Goal: Find specific page/section: Find specific page/section

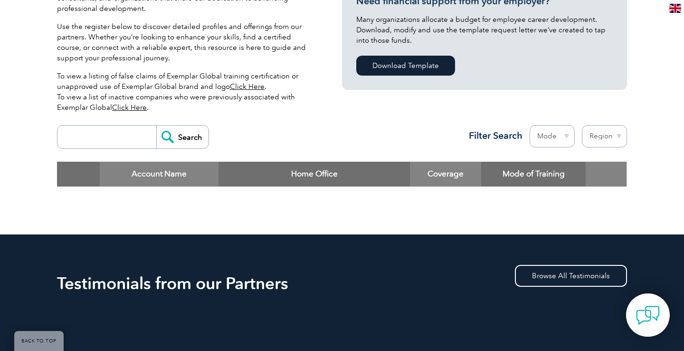
scroll to position [240, 0]
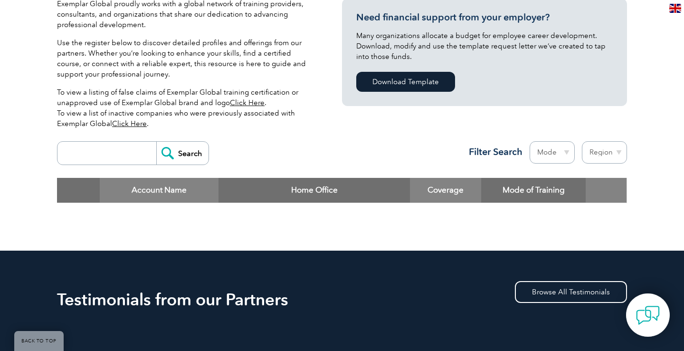
click at [99, 149] on input "search" at bounding box center [109, 153] width 94 height 23
type input "Qualityzer"
click at [188, 153] on input "Search" at bounding box center [182, 153] width 52 height 23
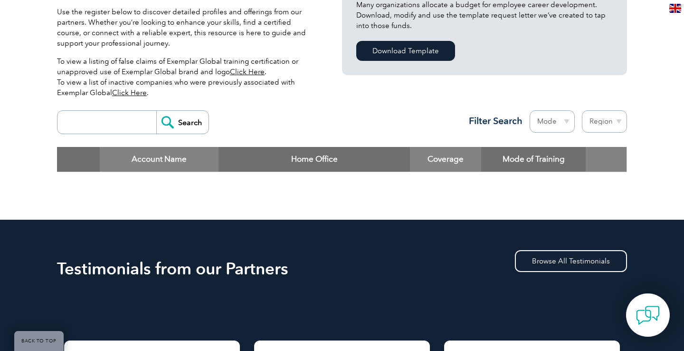
scroll to position [276, 0]
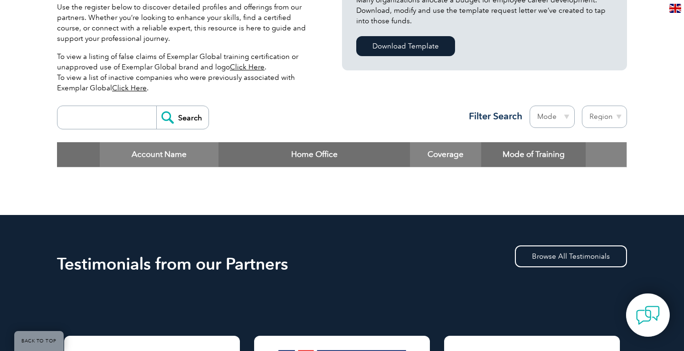
click at [125, 123] on input "search" at bounding box center [109, 117] width 94 height 23
type input "QUALITYZER"
click at [156, 106] on input "Search" at bounding box center [182, 117] width 52 height 23
click at [182, 116] on input "Search" at bounding box center [182, 117] width 52 height 23
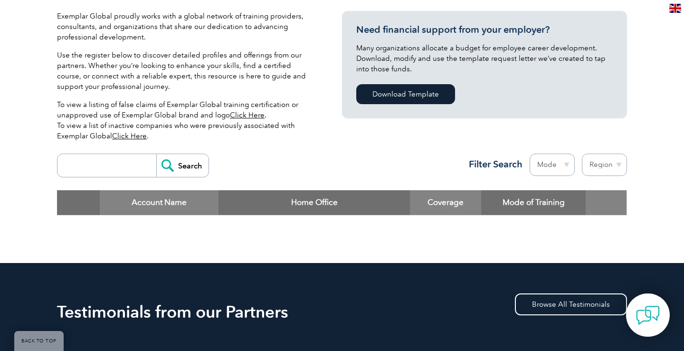
scroll to position [221, 0]
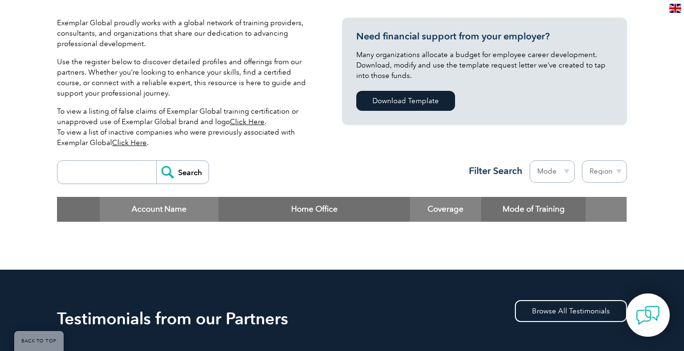
click at [602, 169] on select "Region [GEOGRAPHIC_DATA] [GEOGRAPHIC_DATA] [GEOGRAPHIC_DATA] [GEOGRAPHIC_DATA] …" at bounding box center [604, 171] width 45 height 22
select select "[GEOGRAPHIC_DATA]"
click at [174, 165] on input "Search" at bounding box center [182, 172] width 52 height 23
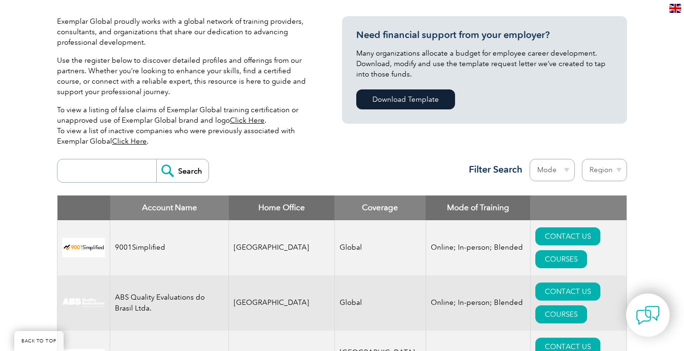
scroll to position [215, 0]
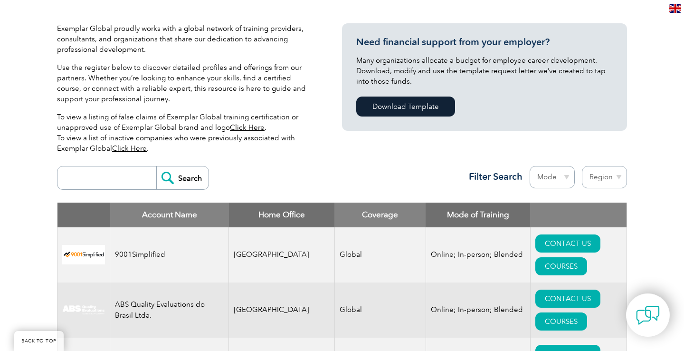
click at [600, 177] on select "Region Australia Bahrain Bangladesh Brazil Canada Colombia Dominican Republic E…" at bounding box center [604, 177] width 45 height 22
select select "[GEOGRAPHIC_DATA]"
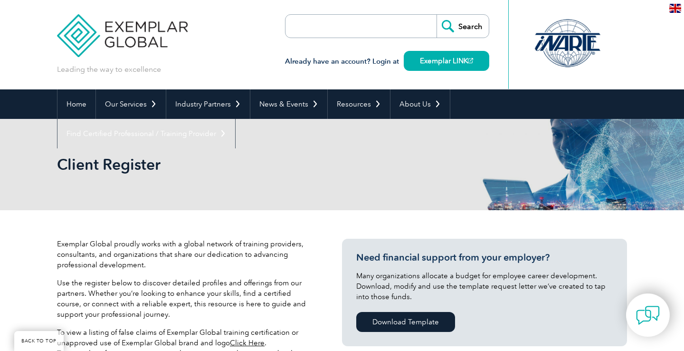
select select "[GEOGRAPHIC_DATA]"
